Goal: Find specific page/section: Find specific page/section

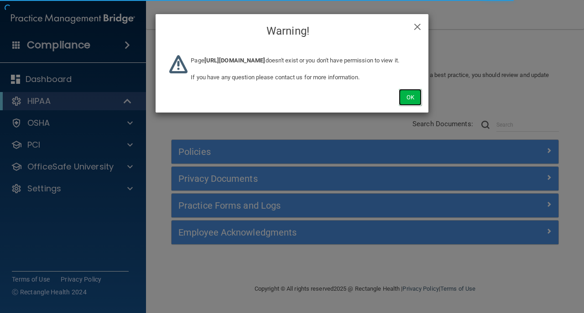
click at [404, 106] on button "Ok" at bounding box center [410, 97] width 23 height 17
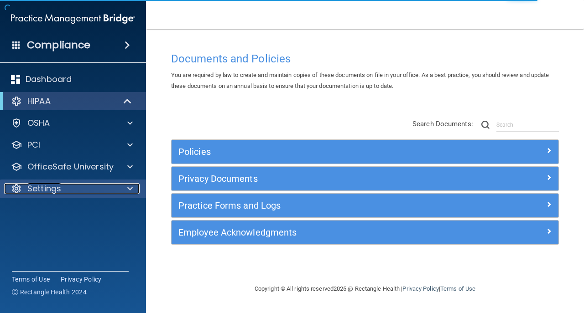
click at [71, 192] on div "Settings" at bounding box center [60, 188] width 113 height 11
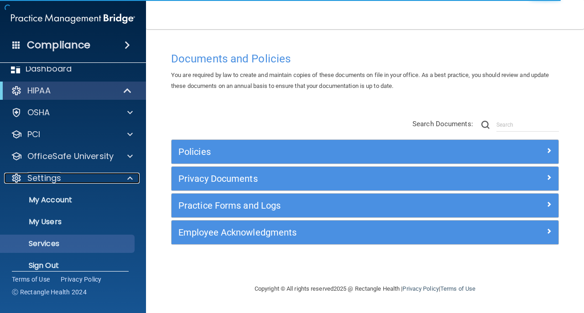
scroll to position [21, 0]
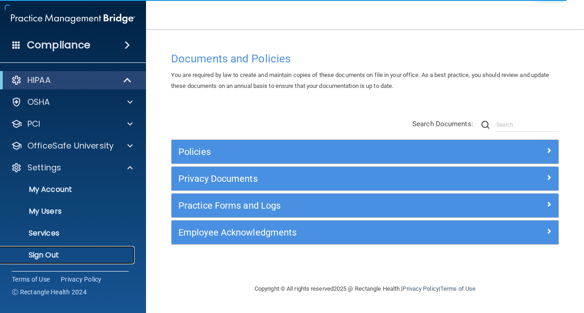
click at [63, 258] on p "Sign Out" at bounding box center [68, 255] width 124 height 9
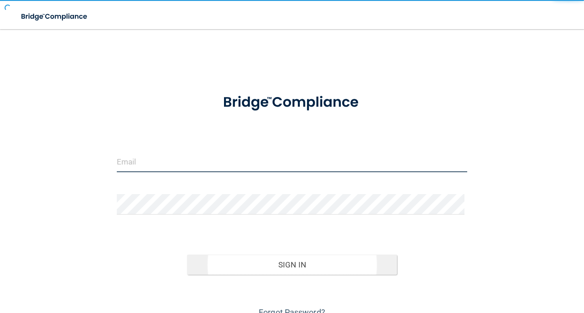
type input "[EMAIL_ADDRESS][DOMAIN_NAME]"
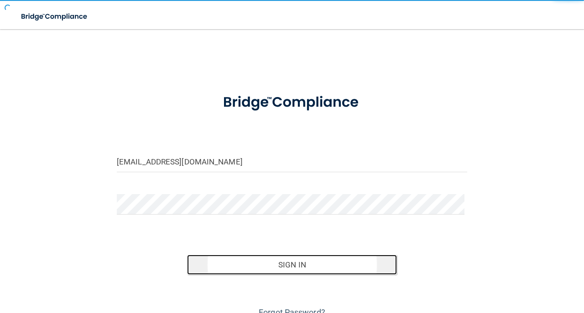
click at [212, 267] on button "Sign In" at bounding box center [292, 265] width 210 height 20
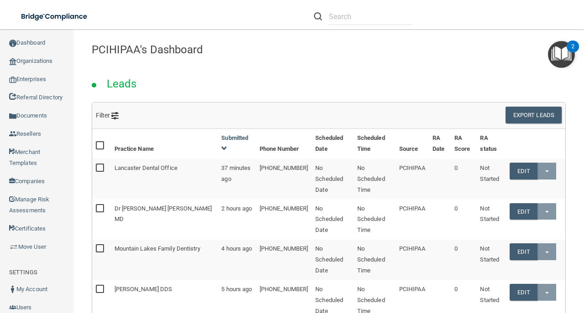
scroll to position [121, 0]
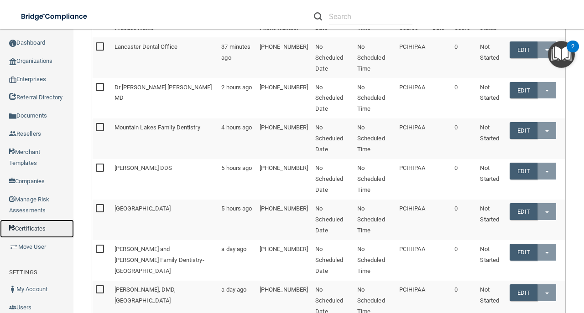
click at [45, 231] on link "Certificates" at bounding box center [37, 229] width 74 height 18
